Goal: Find specific page/section: Find specific page/section

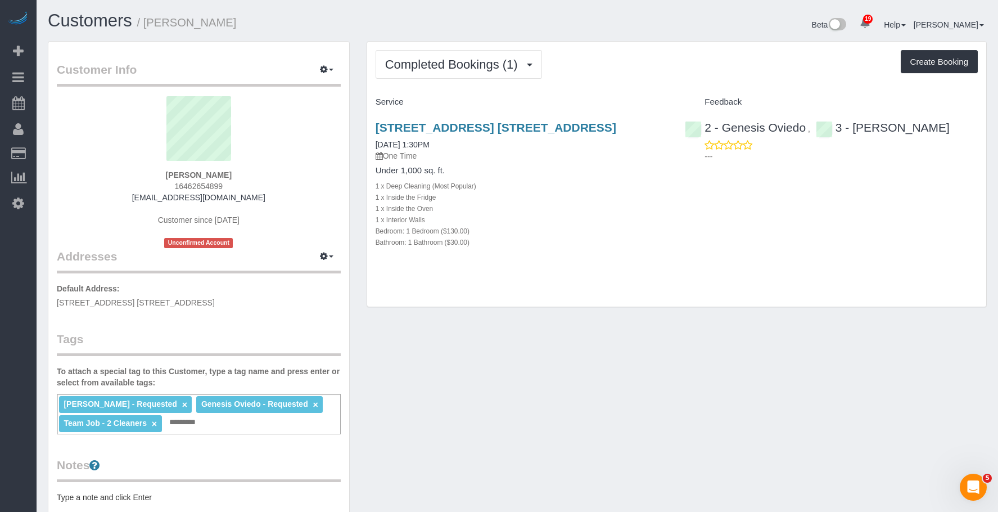
click at [571, 225] on div "1 x Interior Walls" at bounding box center [522, 219] width 293 height 11
click at [155, 424] on link "×" at bounding box center [154, 424] width 5 height 10
click at [610, 270] on div "[STREET_ADDRESS] [STREET_ADDRESS] [DATE] 1:30PM One Time Under 1,000 sq. ft. 1 …" at bounding box center [522, 190] width 310 height 159
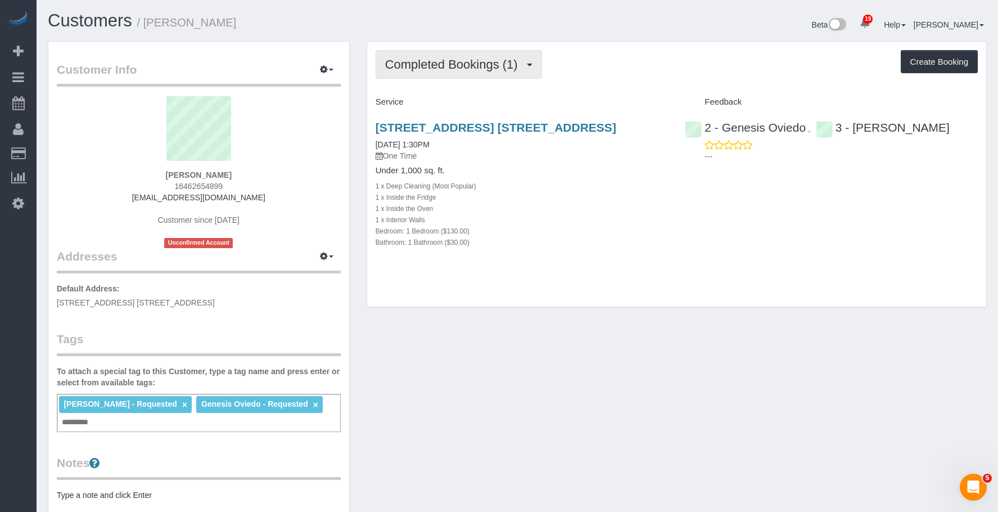
drag, startPoint x: 438, startPoint y: 71, endPoint x: 427, endPoint y: 102, distance: 32.5
click at [436, 71] on span "Completed Bookings (1)" at bounding box center [454, 64] width 138 height 14
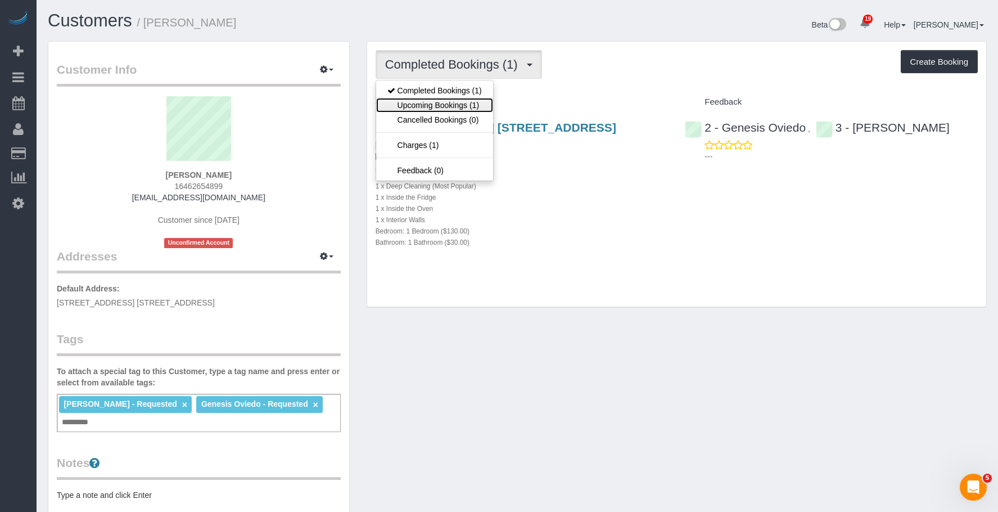
click at [425, 103] on link "Upcoming Bookings (1)" at bounding box center [434, 105] width 117 height 15
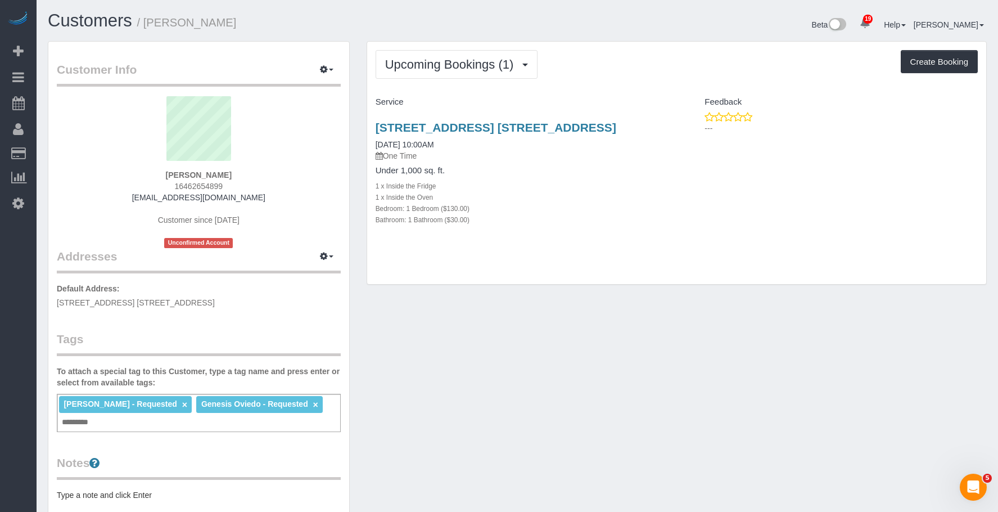
click at [580, 220] on div "Bathroom: 1 Bathroom ($30.00)" at bounding box center [522, 219] width 293 height 11
drag, startPoint x: 432, startPoint y: 58, endPoint x: 428, endPoint y: 84, distance: 26.3
click at [432, 59] on span "Upcoming Bookings (1)" at bounding box center [452, 64] width 134 height 14
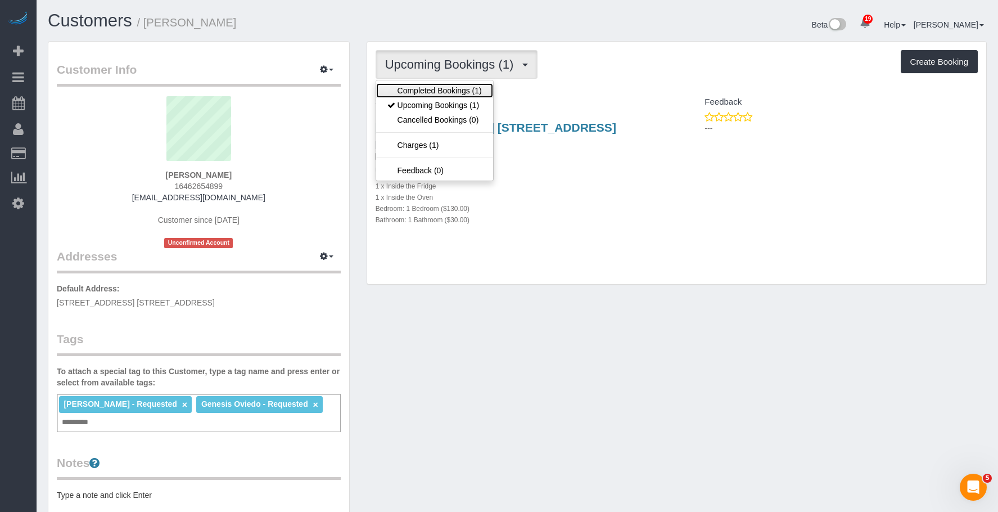
click at [427, 85] on link "Completed Bookings (1)" at bounding box center [434, 90] width 117 height 15
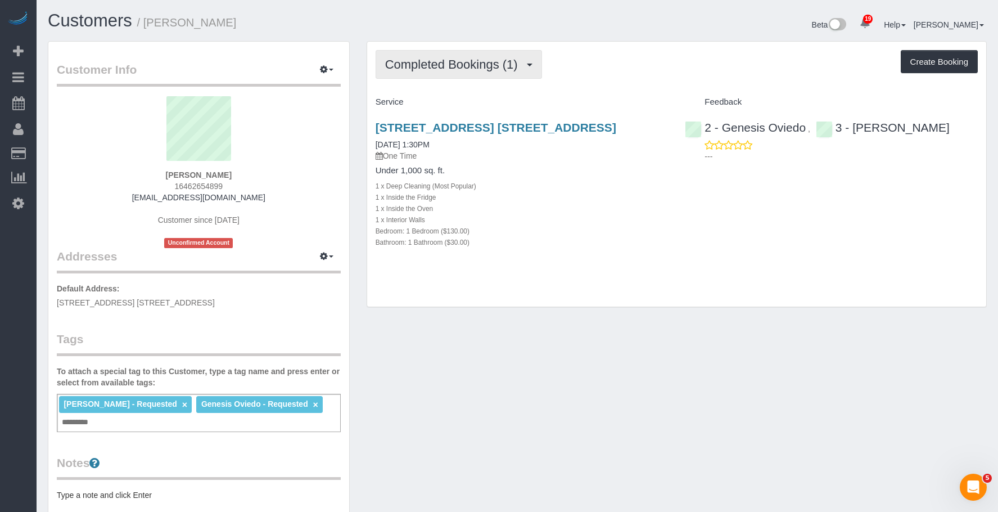
click at [468, 64] on span "Completed Bookings (1)" at bounding box center [454, 64] width 138 height 14
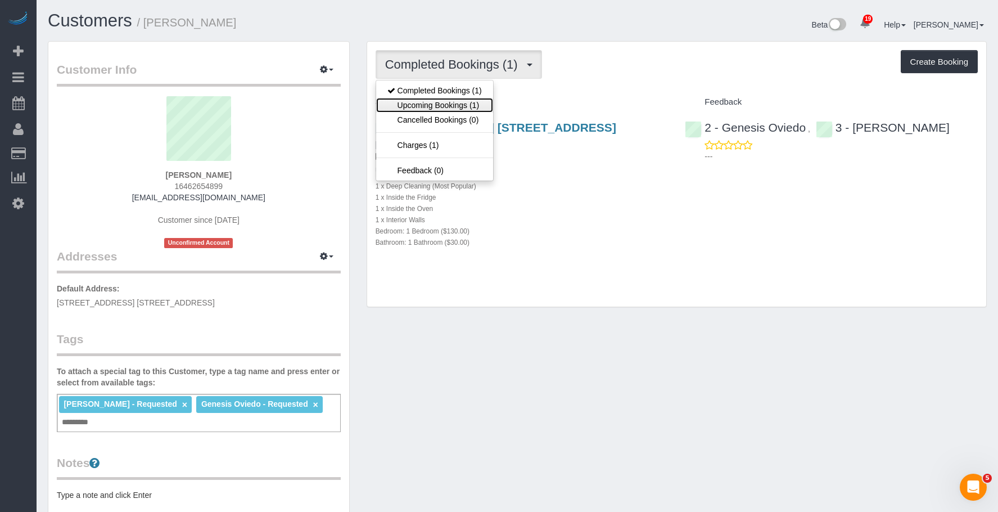
click at [432, 105] on link "Upcoming Bookings (1)" at bounding box center [434, 105] width 117 height 15
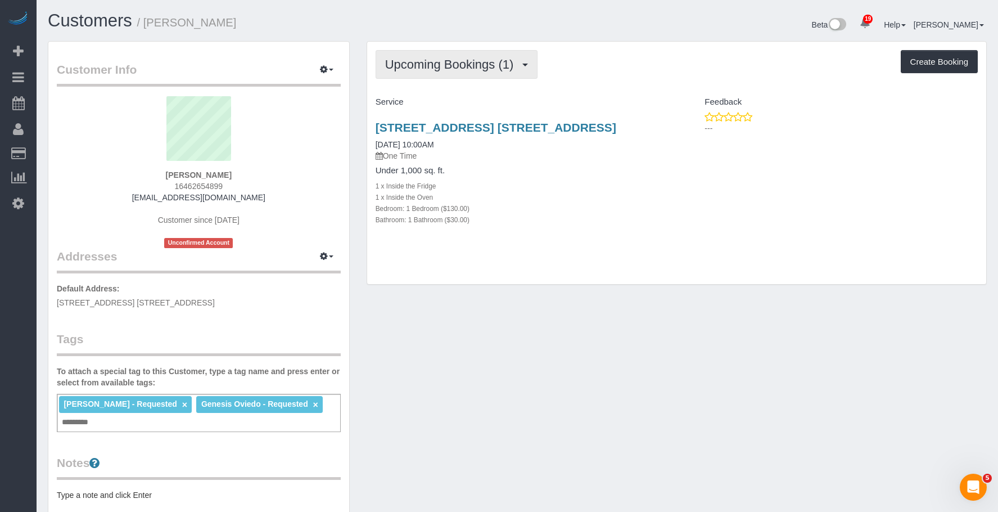
drag, startPoint x: 443, startPoint y: 66, endPoint x: 431, endPoint y: 97, distance: 33.6
click at [443, 66] on span "Upcoming Bookings (1)" at bounding box center [452, 64] width 134 height 14
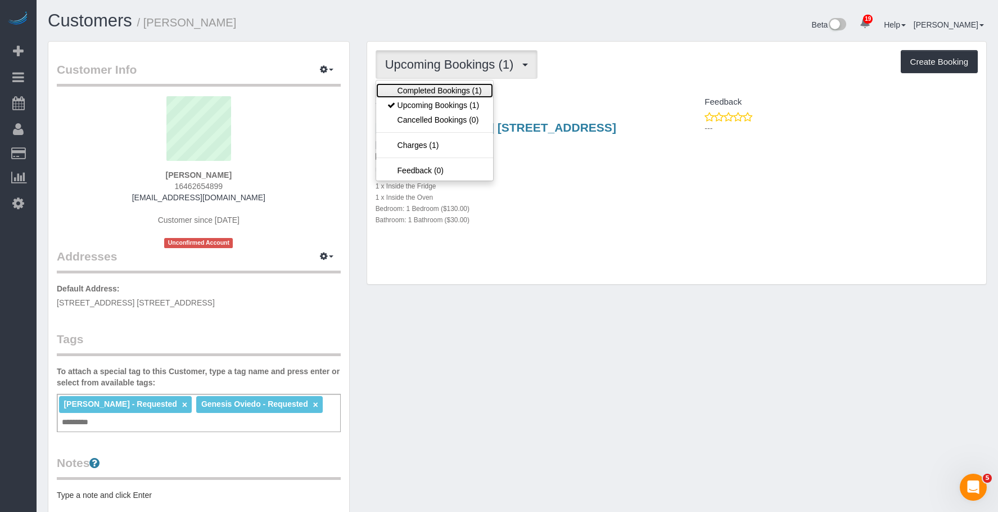
click at [438, 88] on link "Completed Bookings (1)" at bounding box center [434, 90] width 117 height 15
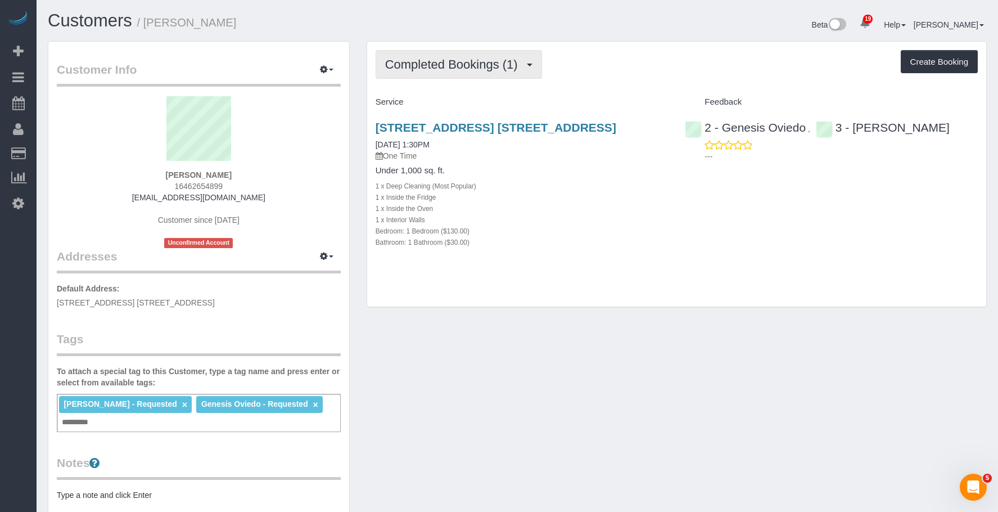
drag, startPoint x: 453, startPoint y: 66, endPoint x: 445, endPoint y: 103, distance: 37.9
click at [453, 67] on span "Completed Bookings (1)" at bounding box center [454, 64] width 138 height 14
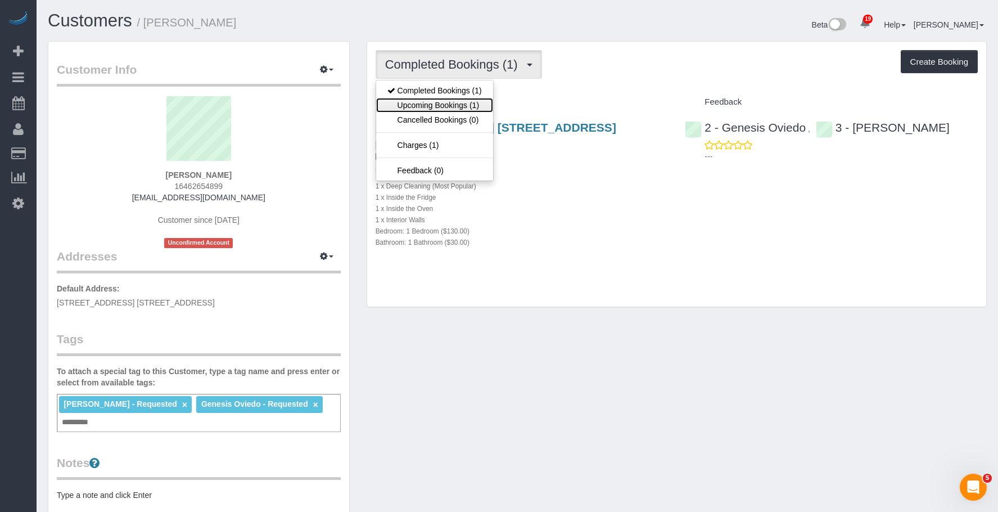
click at [443, 102] on link "Upcoming Bookings (1)" at bounding box center [434, 105] width 117 height 15
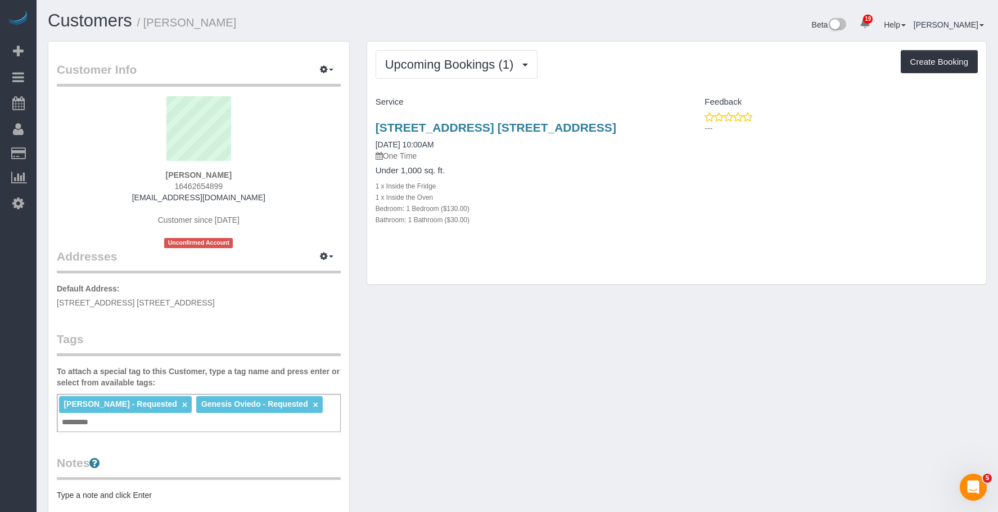
click at [534, 177] on div "Under 1,000 sq. ft. 1 x Inside the Fridge 1 x Inside the Oven Bedroom: 1 Bedroo…" at bounding box center [522, 195] width 293 height 59
click at [457, 73] on button "Upcoming Bookings (1)" at bounding box center [457, 64] width 163 height 29
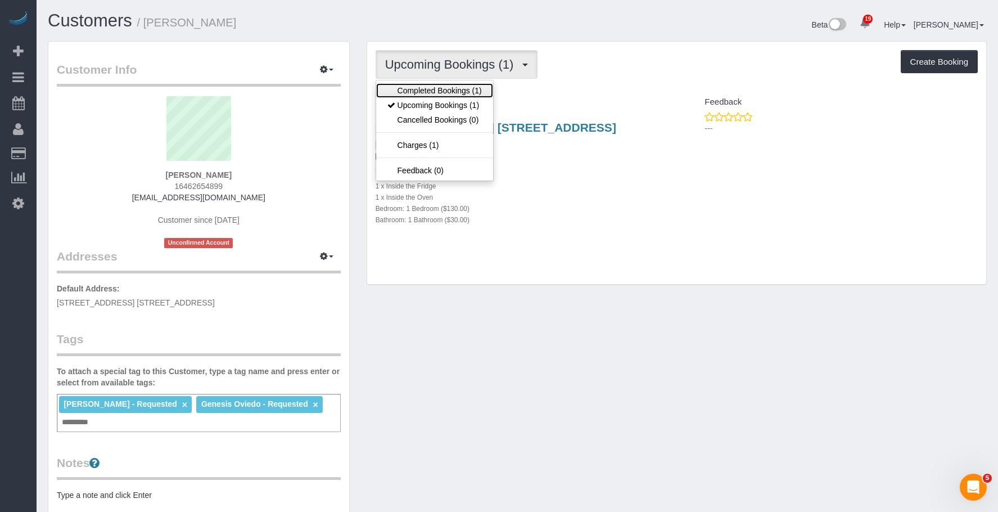
click at [449, 89] on link "Completed Bookings (1)" at bounding box center [434, 90] width 117 height 15
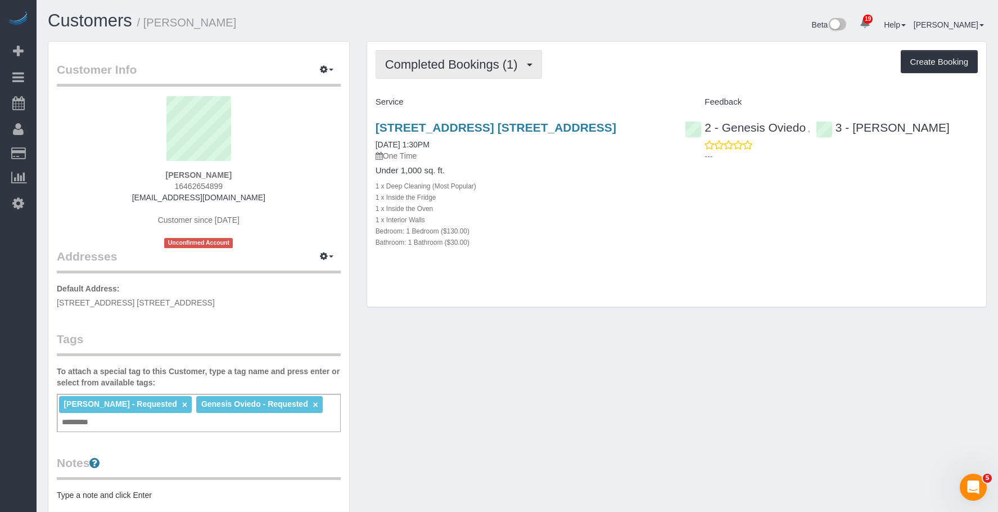
drag, startPoint x: 472, startPoint y: 62, endPoint x: 469, endPoint y: 72, distance: 10.1
click at [474, 63] on span "Completed Bookings (1)" at bounding box center [454, 64] width 138 height 14
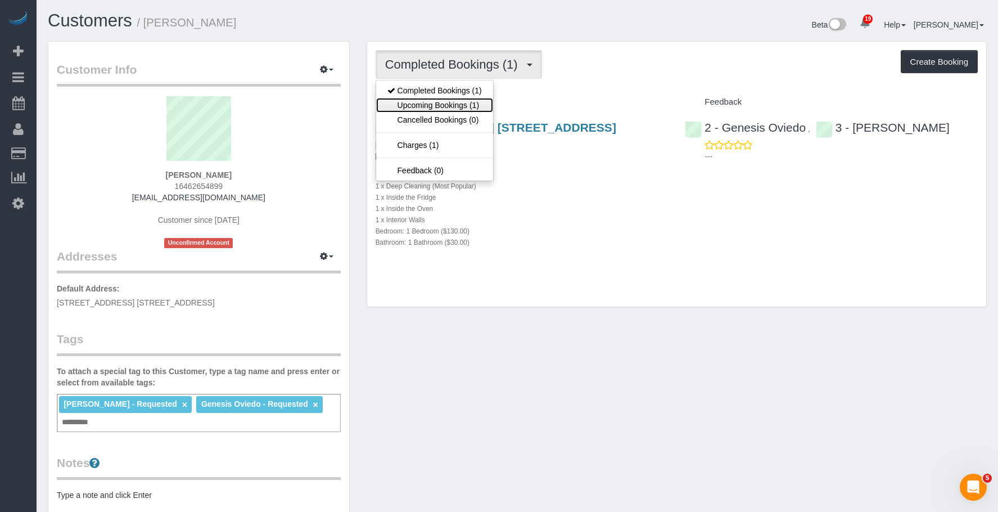
click at [453, 103] on link "Upcoming Bookings (1)" at bounding box center [434, 105] width 117 height 15
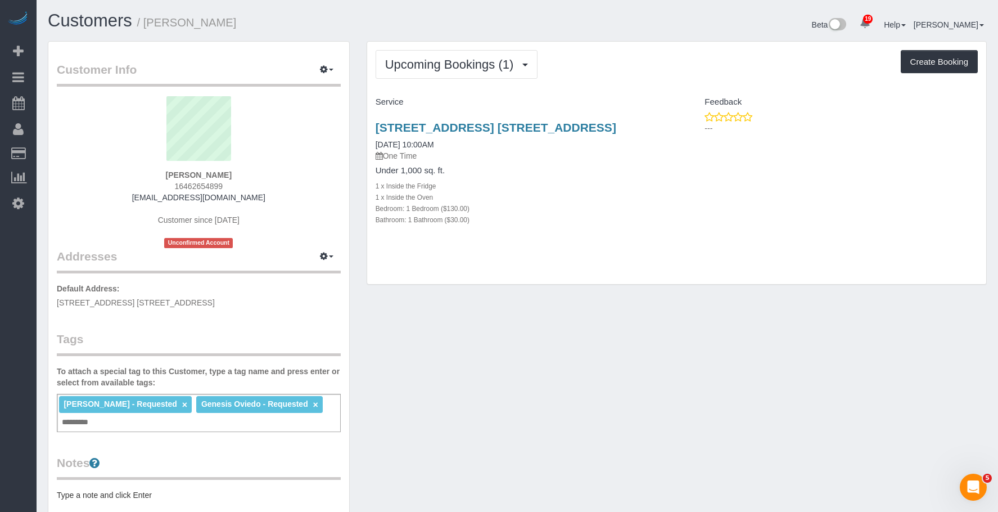
drag, startPoint x: 363, startPoint y: 121, endPoint x: 897, endPoint y: 29, distance: 541.7
click at [662, 128] on div "Upcoming Bookings (1) Completed Bookings (1) Upcoming Bookings (1) Cancelled Bo…" at bounding box center [676, 168] width 637 height 255
copy link "[STREET_ADDRESS] [STREET_ADDRESS]"
click at [414, 54] on button "Upcoming Bookings (1)" at bounding box center [457, 64] width 163 height 29
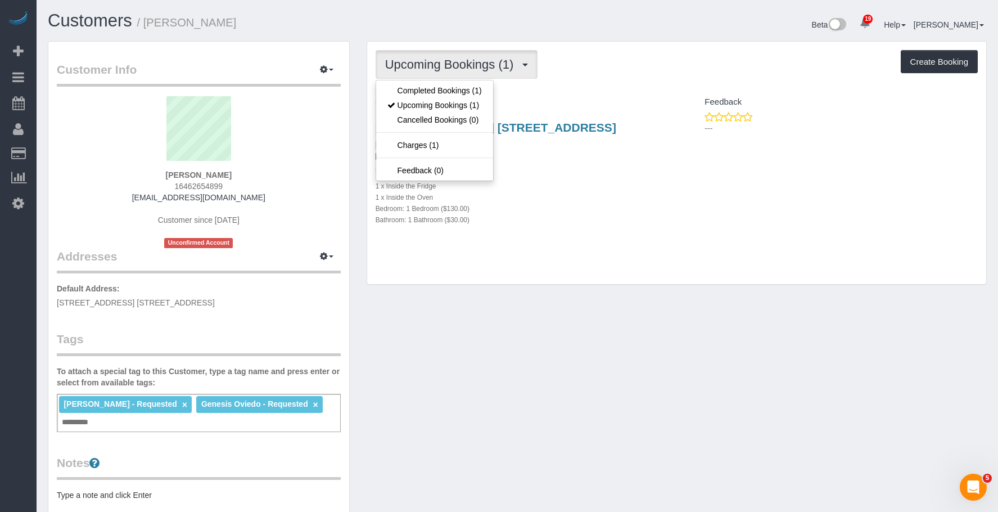
click at [250, 422] on div "[PERSON_NAME] - Requested × Genesis Oviedo - Requested × Add a tag" at bounding box center [199, 413] width 284 height 38
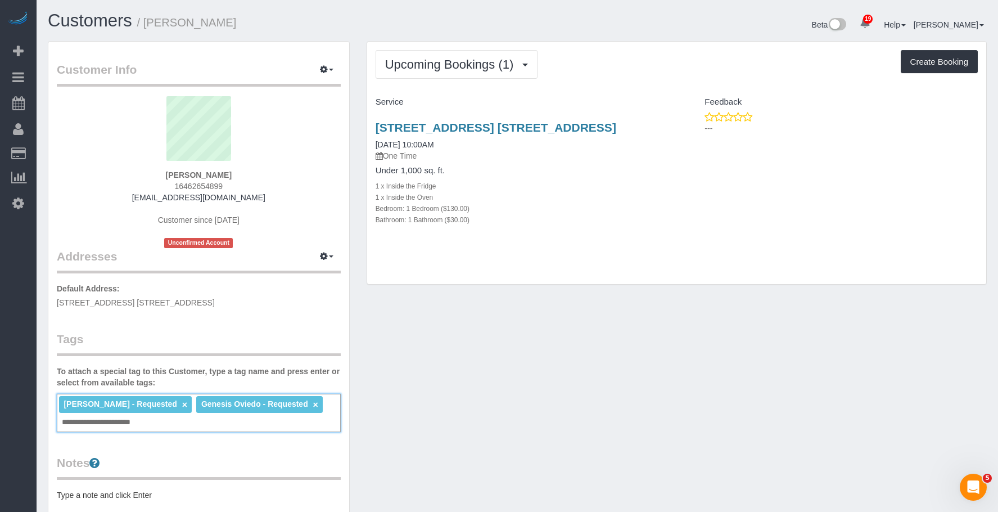
type input "**********"
drag, startPoint x: 633, startPoint y: 365, endPoint x: 333, endPoint y: 28, distance: 450.9
click at [633, 364] on div "Customer Info Edit Contact Info Send Message Email Preferences Special Sales Ta…" at bounding box center [517, 428] width 956 height 775
drag, startPoint x: 362, startPoint y: 125, endPoint x: 670, endPoint y: 125, distance: 307.6
click at [670, 125] on div "Upcoming Bookings (1) Completed Bookings (1) Upcoming Bookings (1) Cancelled Bo…" at bounding box center [676, 168] width 637 height 255
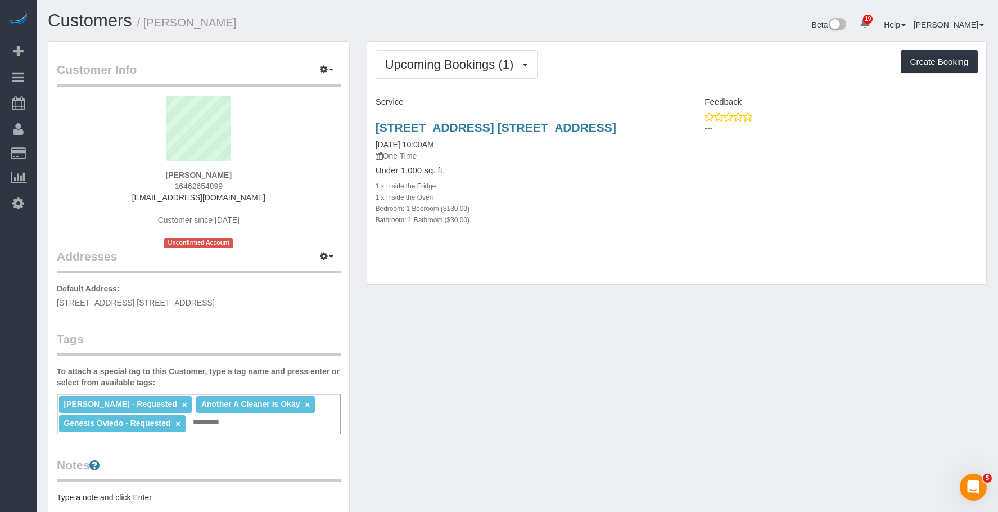
copy link "[STREET_ADDRESS] [STREET_ADDRESS]"
click at [467, 68] on span "Upcoming Bookings (1)" at bounding box center [452, 64] width 134 height 14
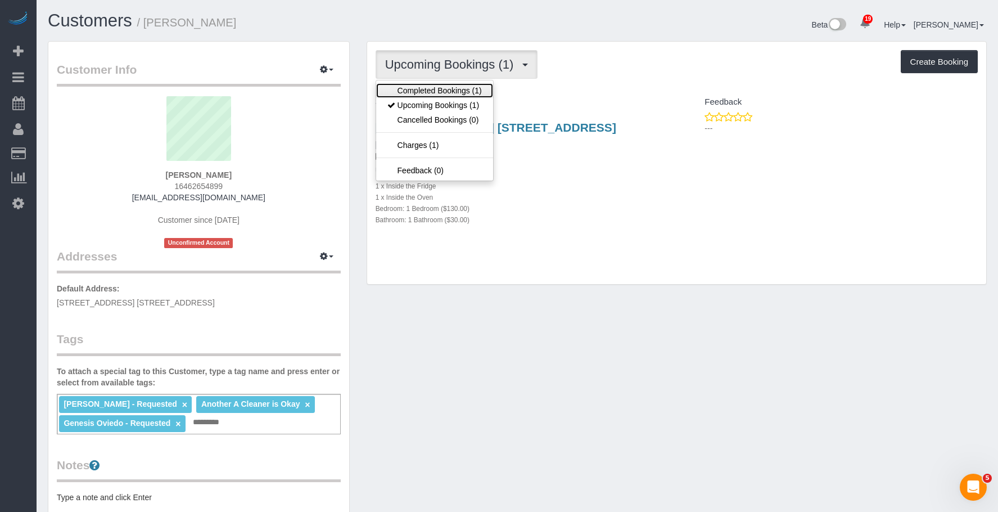
click at [458, 89] on link "Completed Bookings (1)" at bounding box center [434, 90] width 117 height 15
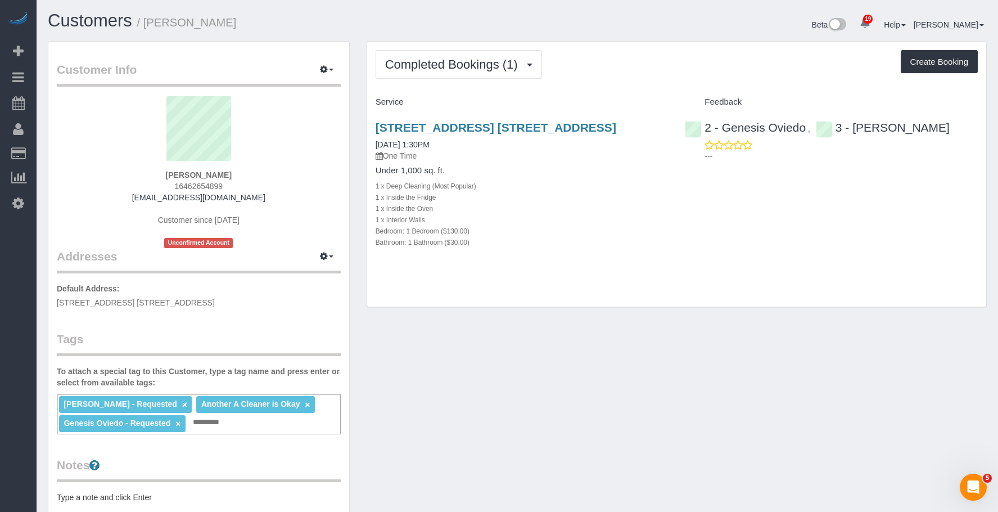
drag, startPoint x: 147, startPoint y: 24, endPoint x: 332, endPoint y: 3, distance: 186.7
click at [264, 21] on h1 "Customers / [PERSON_NAME]" at bounding box center [278, 20] width 461 height 19
copy small "[PERSON_NAME]"
click at [457, 60] on span "Completed Bookings (1)" at bounding box center [454, 64] width 138 height 14
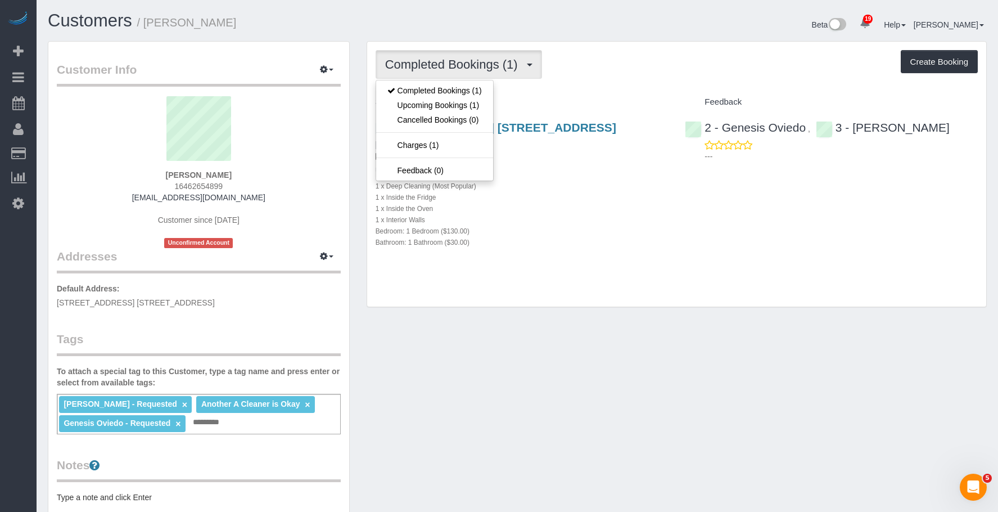
drag, startPoint x: 548, startPoint y: 178, endPoint x: 567, endPoint y: 157, distance: 28.3
click at [548, 178] on div "[STREET_ADDRESS] [STREET_ADDRESS] [DATE] 1:30PM One Time Under 1,000 sq. ft. 1 …" at bounding box center [522, 190] width 310 height 159
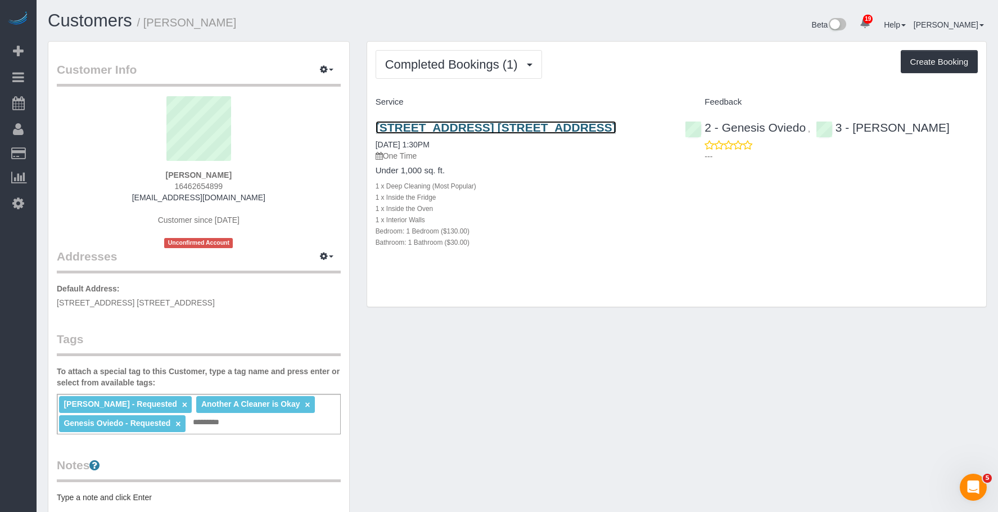
click at [590, 128] on link "[STREET_ADDRESS] [STREET_ADDRESS]" at bounding box center [496, 127] width 241 height 13
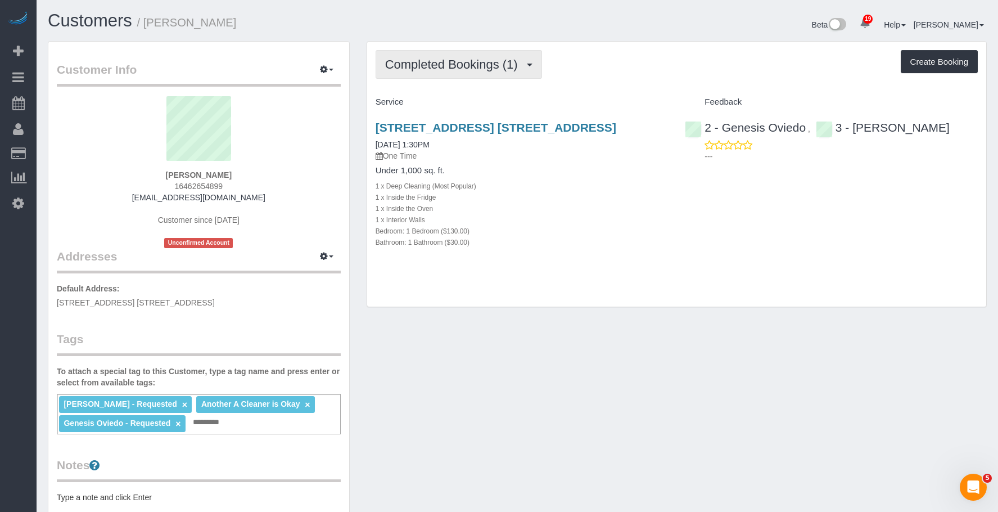
click at [446, 64] on span "Completed Bookings (1)" at bounding box center [454, 64] width 138 height 14
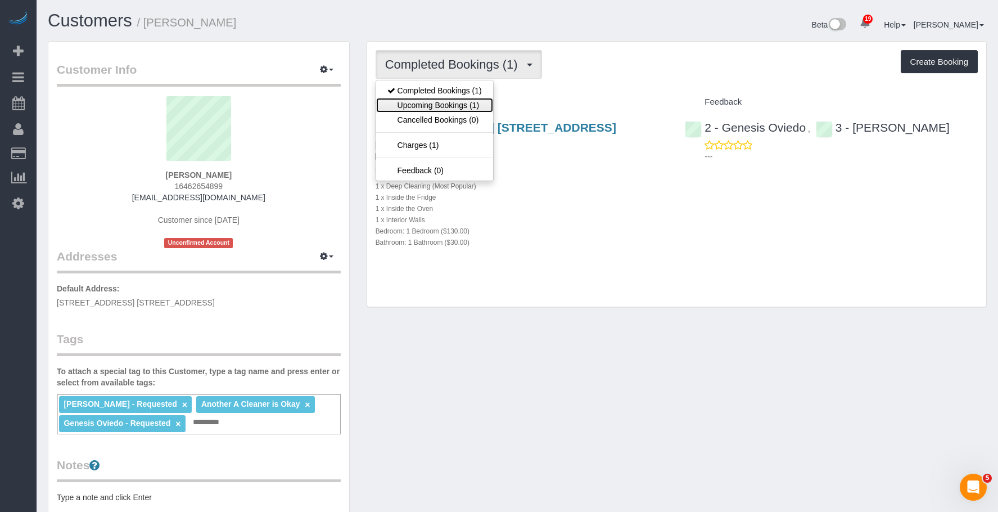
click at [443, 103] on link "Upcoming Bookings (1)" at bounding box center [434, 105] width 117 height 15
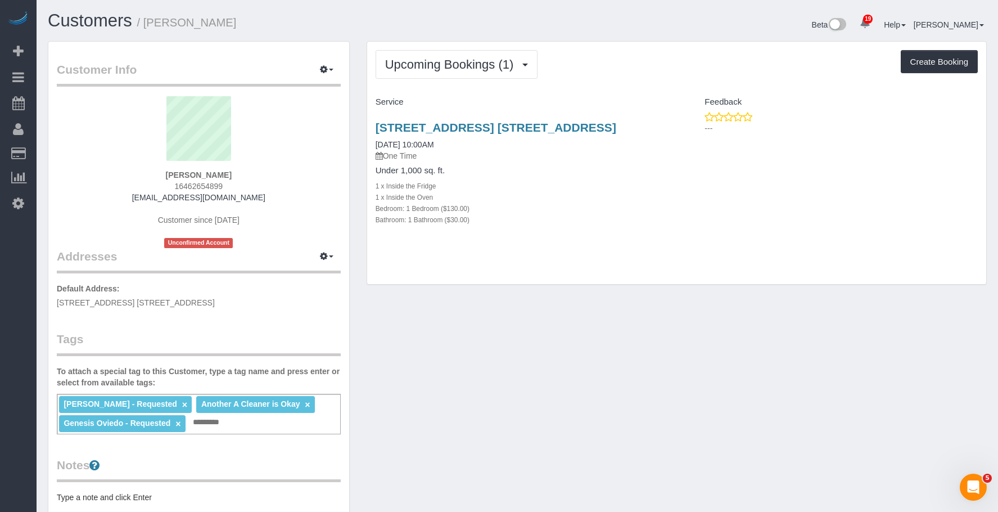
drag, startPoint x: 554, startPoint y: 171, endPoint x: 555, endPoint y: 145, distance: 25.9
click at [556, 170] on h4 "Under 1,000 sq. ft." at bounding box center [522, 171] width 293 height 10
click at [581, 130] on link "[STREET_ADDRESS] [STREET_ADDRESS]" at bounding box center [496, 127] width 241 height 13
click at [441, 59] on span "Upcoming Bookings (1)" at bounding box center [452, 64] width 134 height 14
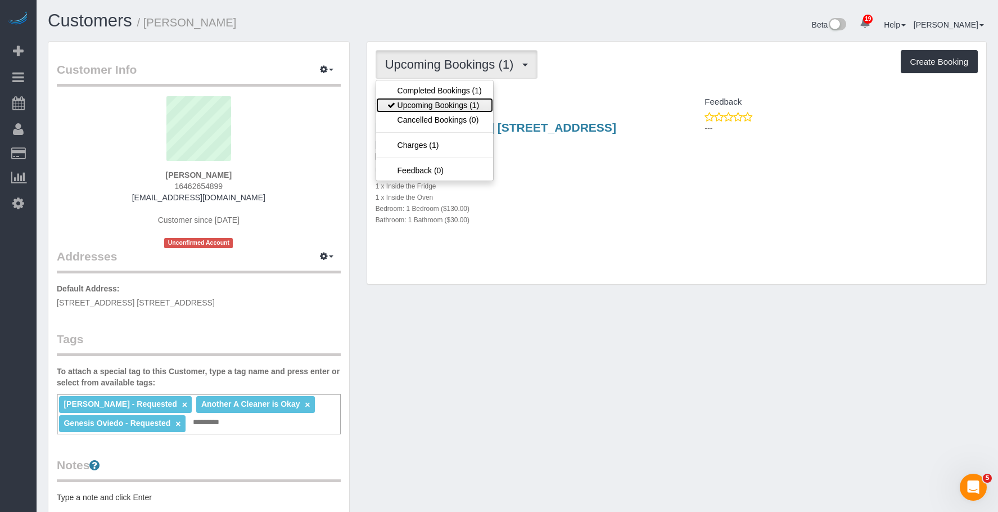
click at [435, 102] on link "Upcoming Bookings (1)" at bounding box center [434, 105] width 117 height 15
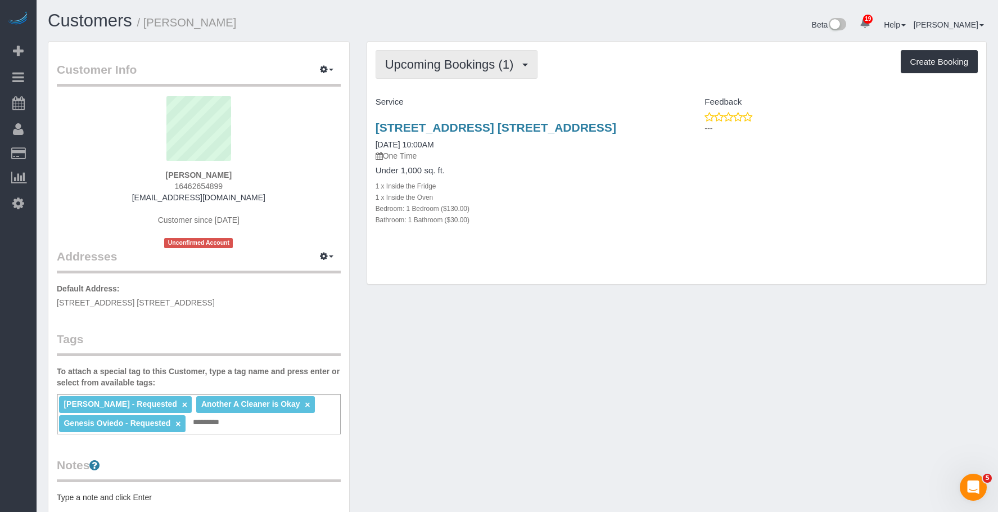
click at [425, 65] on span "Upcoming Bookings (1)" at bounding box center [452, 64] width 134 height 14
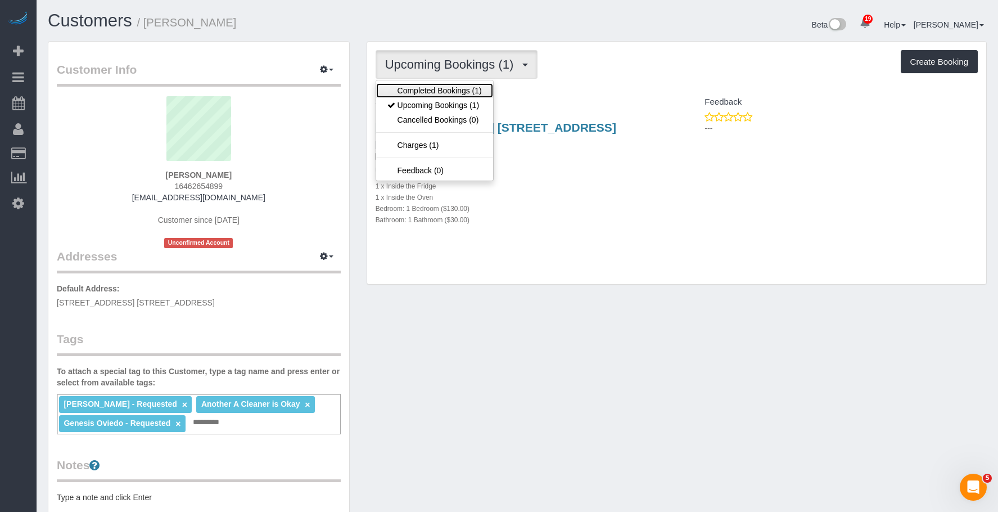
click at [405, 87] on link "Completed Bookings (1)" at bounding box center [434, 90] width 117 height 15
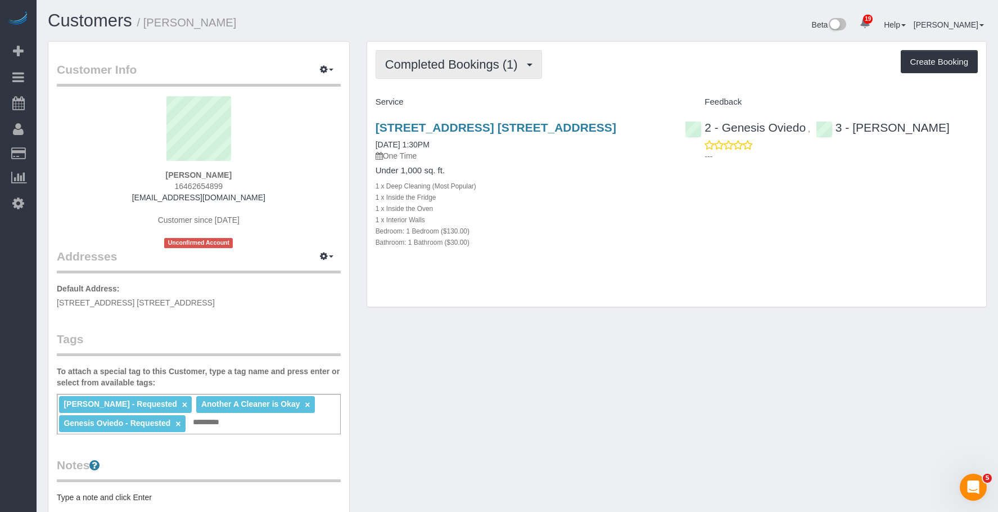
click at [446, 62] on span "Completed Bookings (1)" at bounding box center [454, 64] width 138 height 14
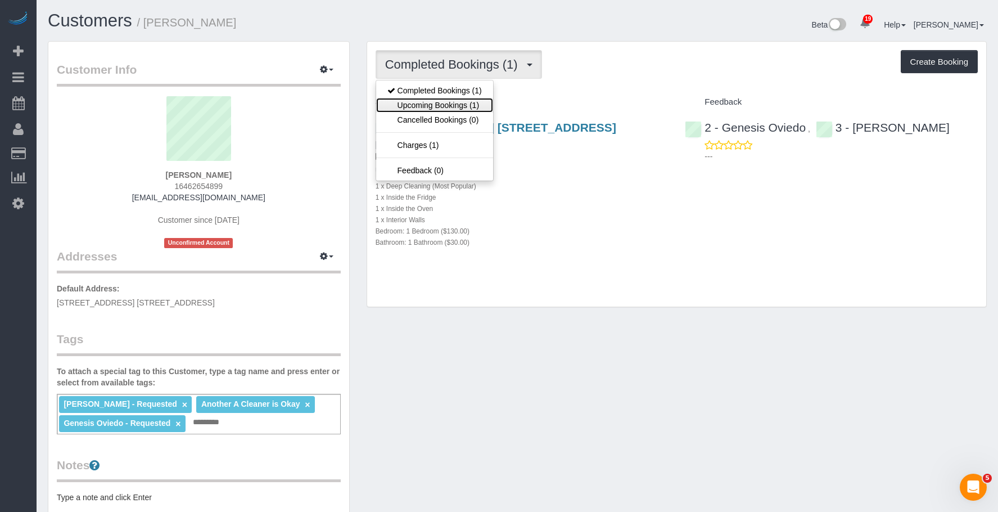
click at [426, 106] on link "Upcoming Bookings (1)" at bounding box center [434, 105] width 117 height 15
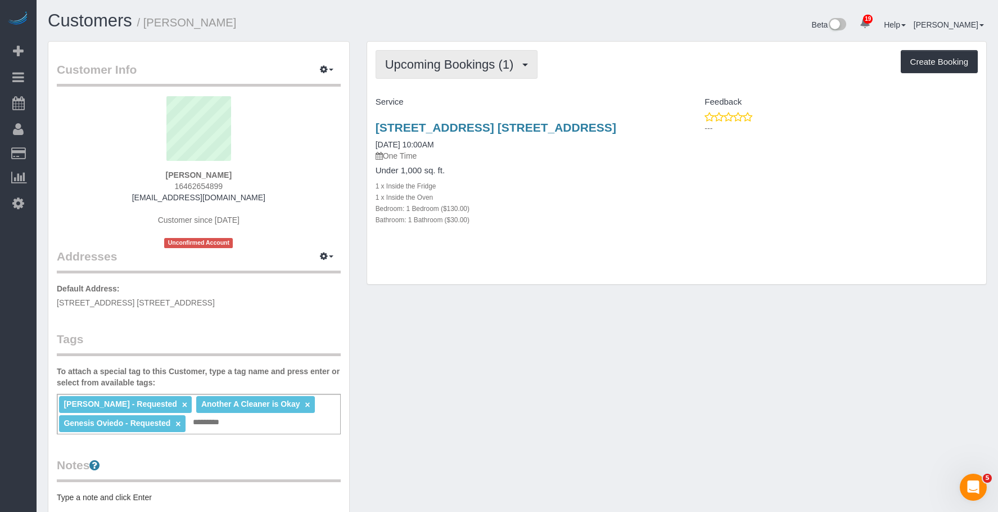
drag, startPoint x: 439, startPoint y: 70, endPoint x: 432, endPoint y: 91, distance: 22.4
click at [439, 70] on span "Upcoming Bookings (1)" at bounding box center [452, 64] width 134 height 14
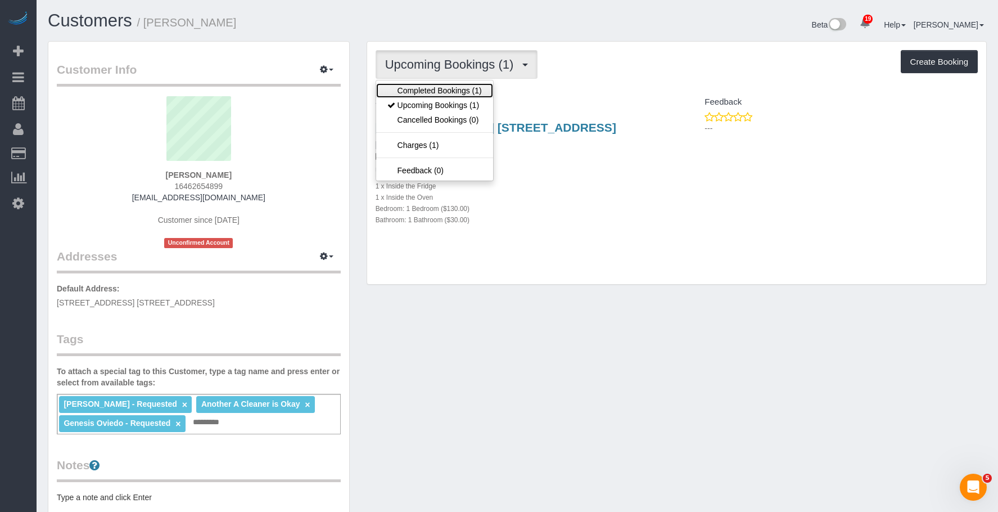
click at [435, 90] on link "Completed Bookings (1)" at bounding box center [434, 90] width 117 height 15
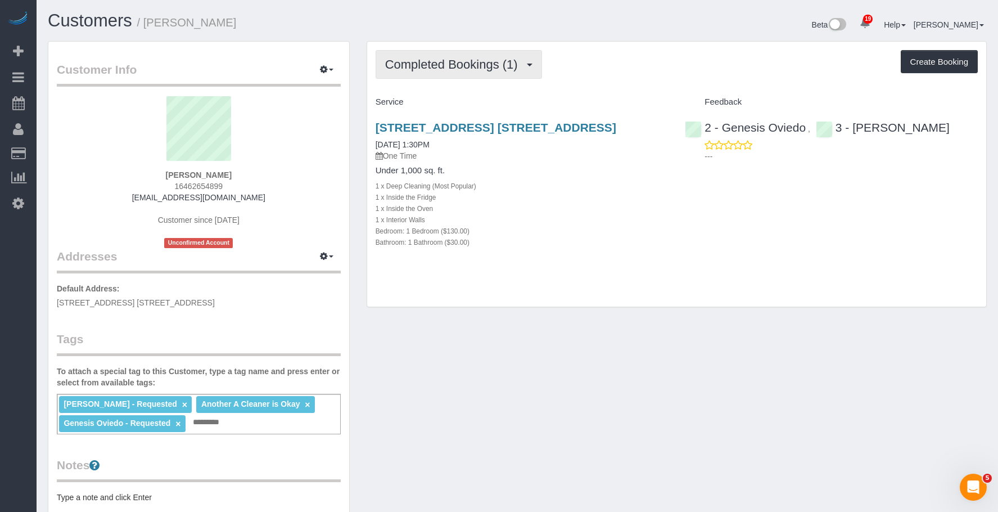
click at [436, 53] on button "Completed Bookings (1)" at bounding box center [459, 64] width 166 height 29
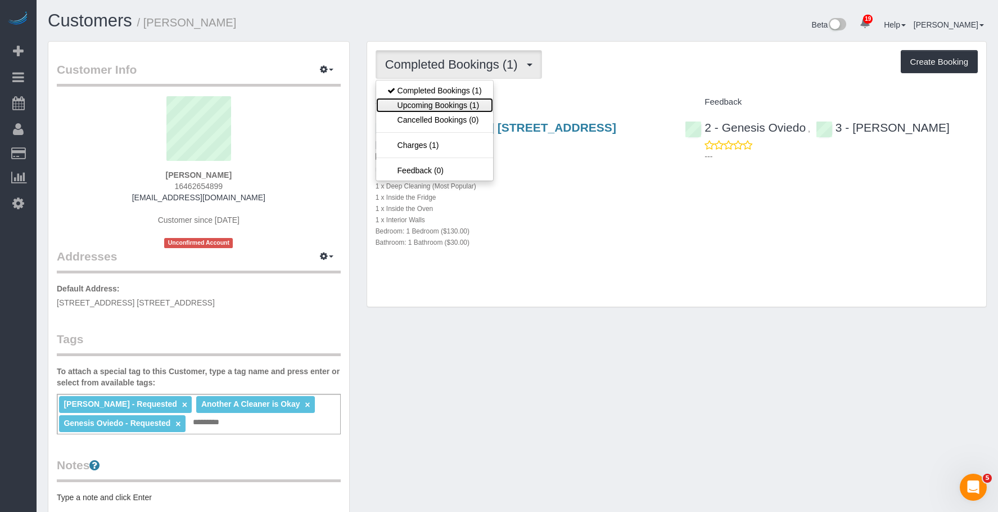
click at [412, 105] on link "Upcoming Bookings (1)" at bounding box center [434, 105] width 117 height 15
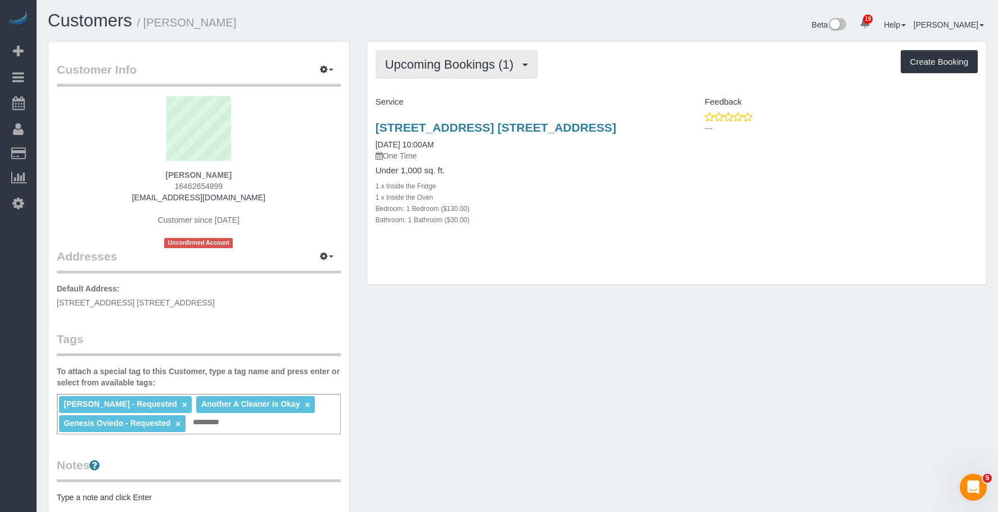
click at [429, 65] on span "Upcoming Bookings (1)" at bounding box center [452, 64] width 134 height 14
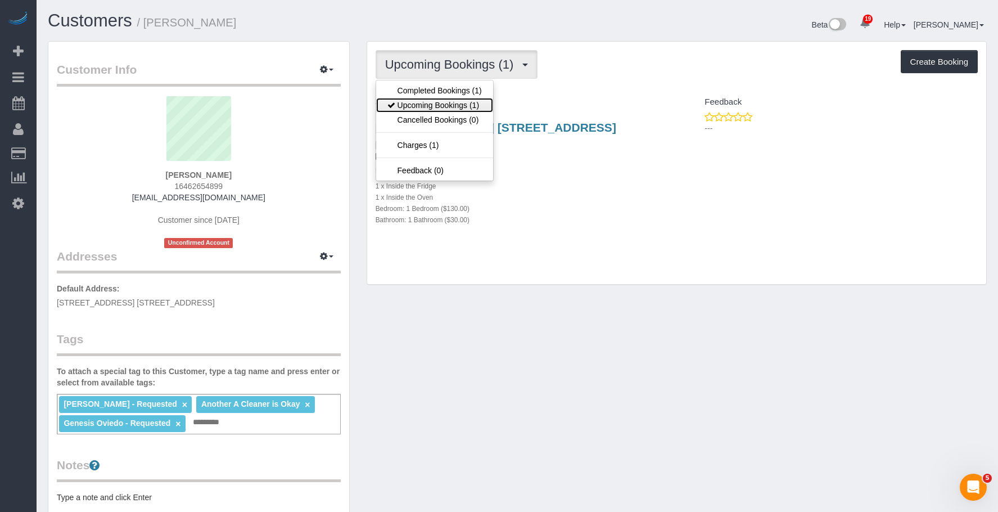
click at [426, 103] on link "Upcoming Bookings (1)" at bounding box center [434, 105] width 117 height 15
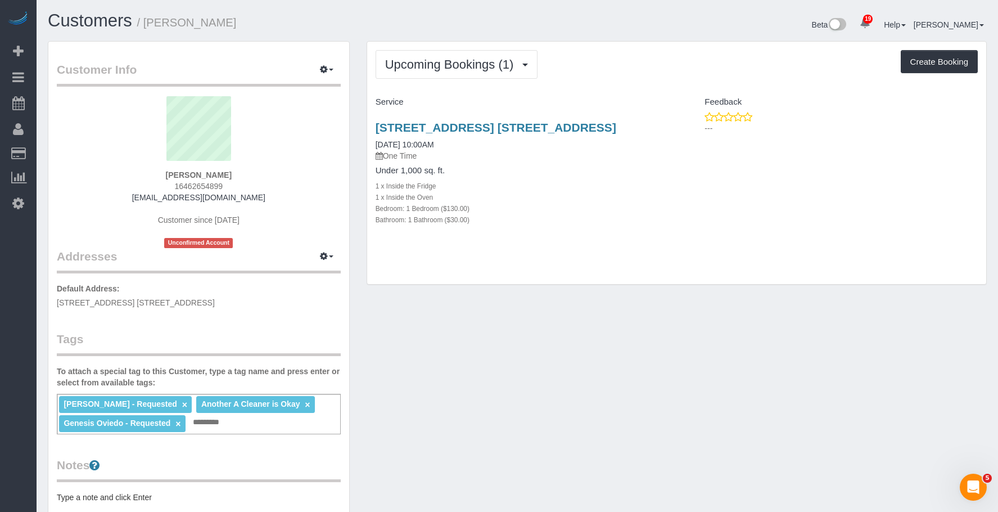
click at [607, 197] on div "1 x Inside the Oven" at bounding box center [522, 196] width 293 height 11
click at [608, 130] on link "[STREET_ADDRESS] [STREET_ADDRESS]" at bounding box center [496, 127] width 241 height 13
